Goal: Task Accomplishment & Management: Complete application form

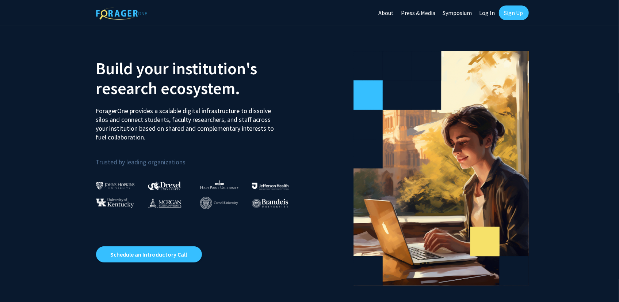
click at [526, 11] on link "Sign Up" at bounding box center [514, 12] width 30 height 15
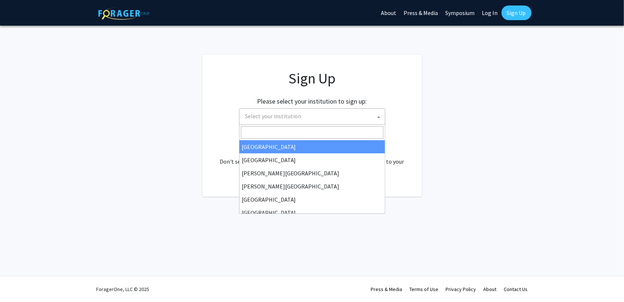
click at [355, 118] on span "Select your institution" at bounding box center [313, 116] width 143 height 15
type input "c"
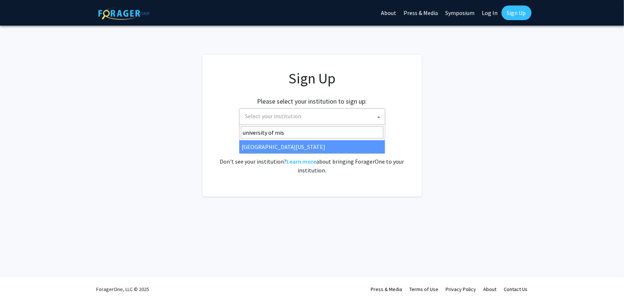
type input "university of mis"
select select "33"
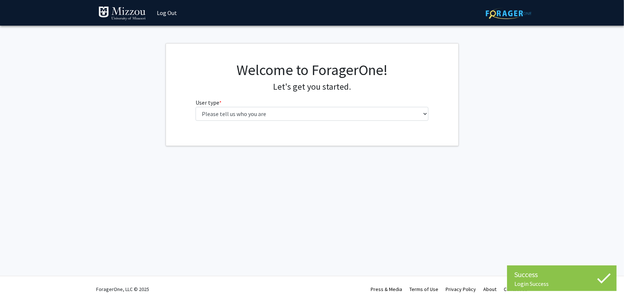
click at [326, 120] on div "Welcome to ForagerOne! Let's get you started. User type * required Please tell …" at bounding box center [312, 93] width 244 height 65
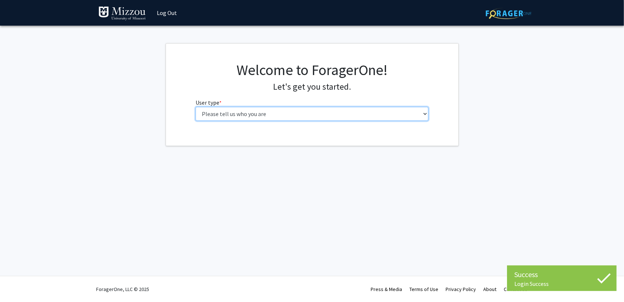
click at [321, 109] on select "Please tell us who you are Undergraduate Student Master's Student Doctoral Cand…" at bounding box center [312, 114] width 233 height 14
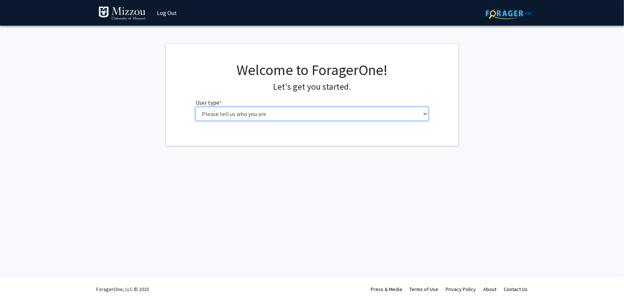
select select "1: undergrad"
click at [196, 107] on select "Please tell us who you are Undergraduate Student Master's Student Doctoral Cand…" at bounding box center [312, 114] width 233 height 14
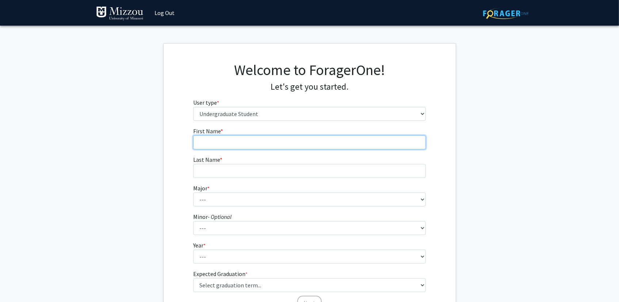
click at [310, 143] on input "First Name * required" at bounding box center [309, 142] width 233 height 14
type input "Alyssa"
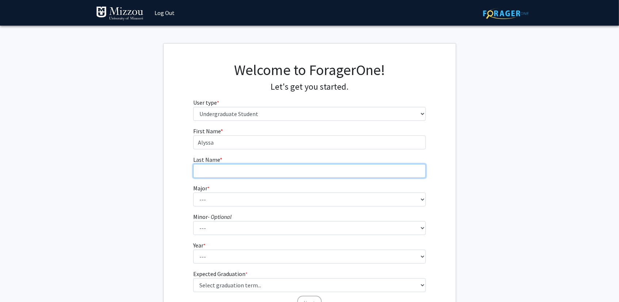
click at [289, 168] on input "Last Name * required" at bounding box center [309, 171] width 233 height 14
type input "Courtaway"
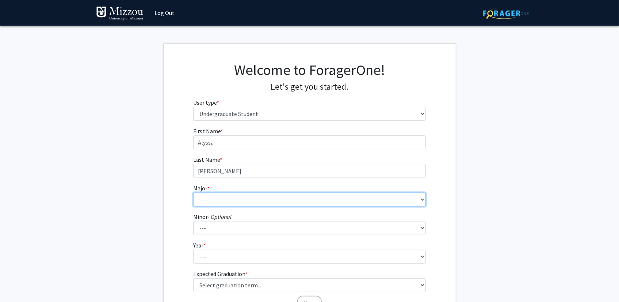
click at [270, 203] on select "--- Agribusiness Management Agricultural Education Agricultural Education: Comm…" at bounding box center [309, 199] width 233 height 14
select select "8: 2497"
click at [193, 192] on select "--- Agribusiness Management Agricultural Education Agricultural Education: Comm…" at bounding box center [309, 199] width 233 height 14
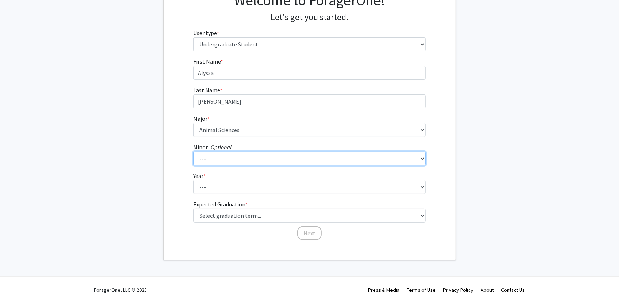
click at [229, 160] on select "--- Accountancy Aerospace Engineering Aerospace Studies Agribusiness Management…" at bounding box center [309, 158] width 233 height 14
select select "22: 1978"
click at [193, 151] on select "--- Accountancy Aerospace Engineering Aerospace Studies Agribusiness Management…" at bounding box center [309, 158] width 233 height 14
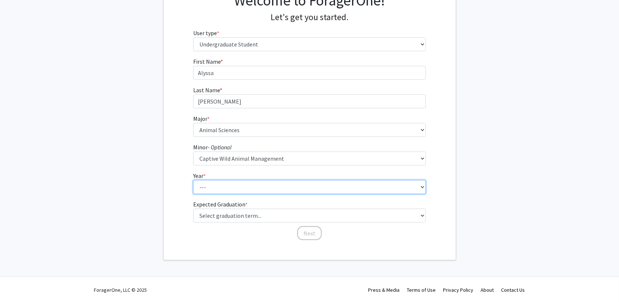
click at [244, 183] on select "--- First-year Sophomore Junior Senior Postbaccalaureate Certificate" at bounding box center [309, 187] width 233 height 14
select select "1: first-year"
click at [193, 180] on select "--- First-year Sophomore Junior Senior Postbaccalaureate Certificate" at bounding box center [309, 187] width 233 height 14
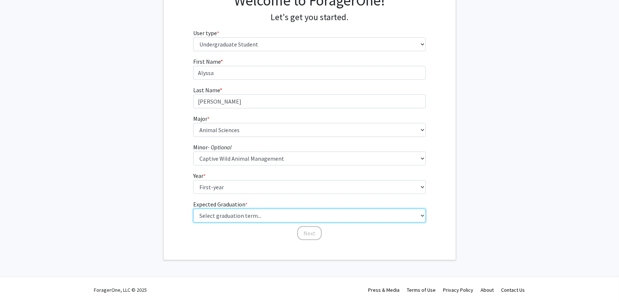
click at [236, 218] on select "Select graduation term... Spring 2025 Summer 2025 Fall 2025 Winter 2025 Spring …" at bounding box center [309, 215] width 233 height 14
select select "17: spring_2029"
click at [193, 208] on select "Select graduation term... Spring 2025 Summer 2025 Fall 2025 Winter 2025 Spring …" at bounding box center [309, 215] width 233 height 14
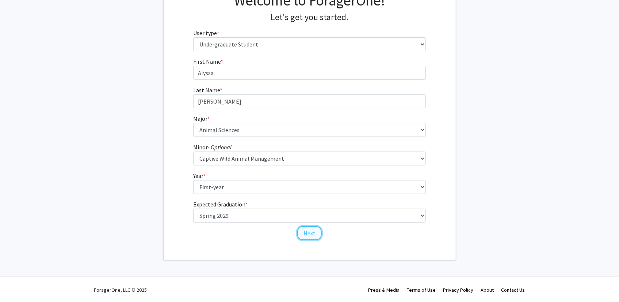
click at [307, 232] on button "Next" at bounding box center [309, 233] width 24 height 14
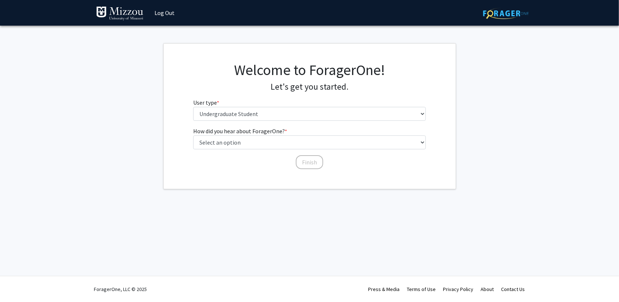
scroll to position [0, 0]
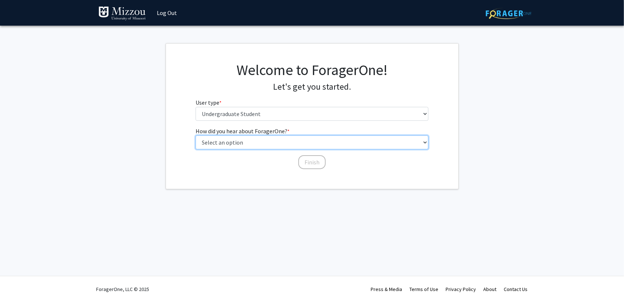
click at [278, 141] on select "Select an option Peer/student recommendation Faculty/staff recommendation Unive…" at bounding box center [312, 142] width 233 height 14
click at [196, 135] on select "Select an option Peer/student recommendation Faculty/staff recommendation Unive…" at bounding box center [312, 142] width 233 height 14
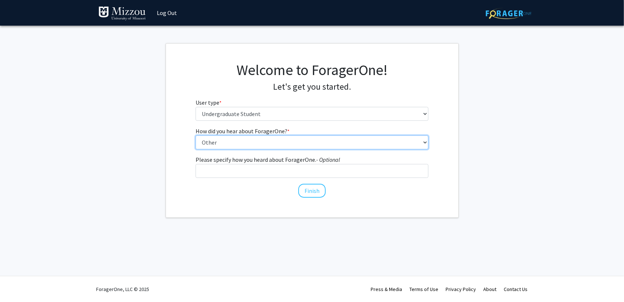
click at [291, 142] on select "Select an option Peer/student recommendation Faculty/staff recommendation Unive…" at bounding box center [312, 142] width 233 height 14
select select "2: faculty_recommendation"
click at [196, 135] on select "Select an option Peer/student recommendation Faculty/staff recommendation Unive…" at bounding box center [312, 142] width 233 height 14
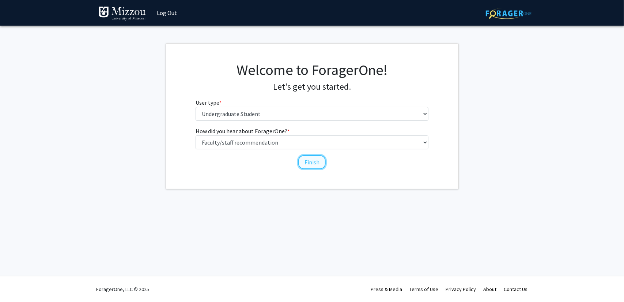
click at [308, 163] on button "Finish" at bounding box center [311, 162] width 27 height 14
